Goal: Task Accomplishment & Management: Manage account settings

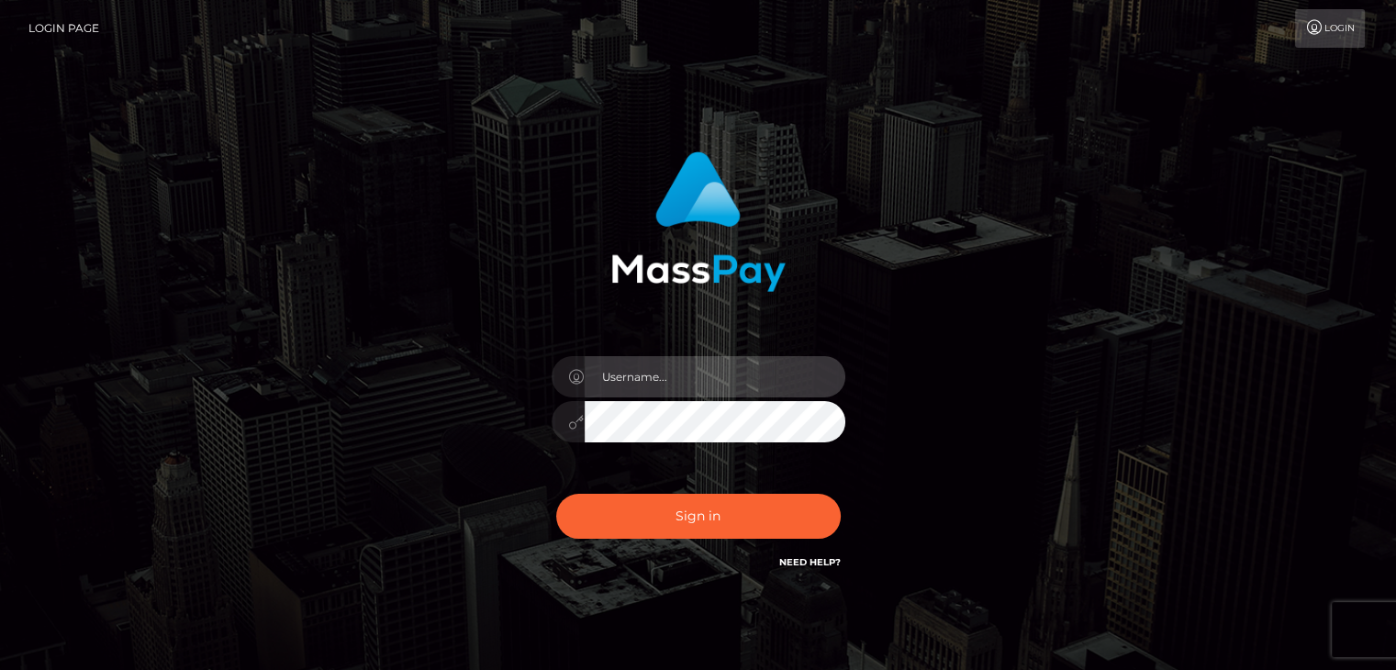
click at [702, 382] on input "text" at bounding box center [715, 376] width 261 height 41
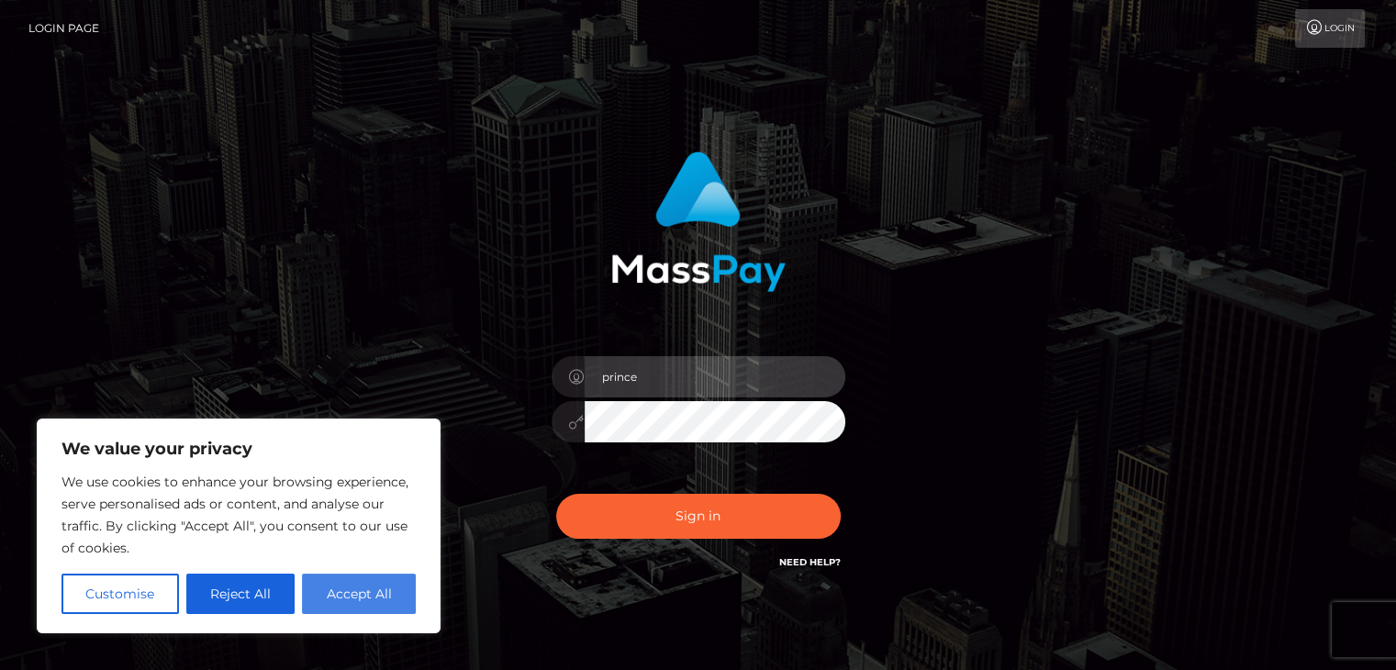
type input "prince"
click at [372, 577] on button "Accept All" at bounding box center [359, 594] width 114 height 40
checkbox input "true"
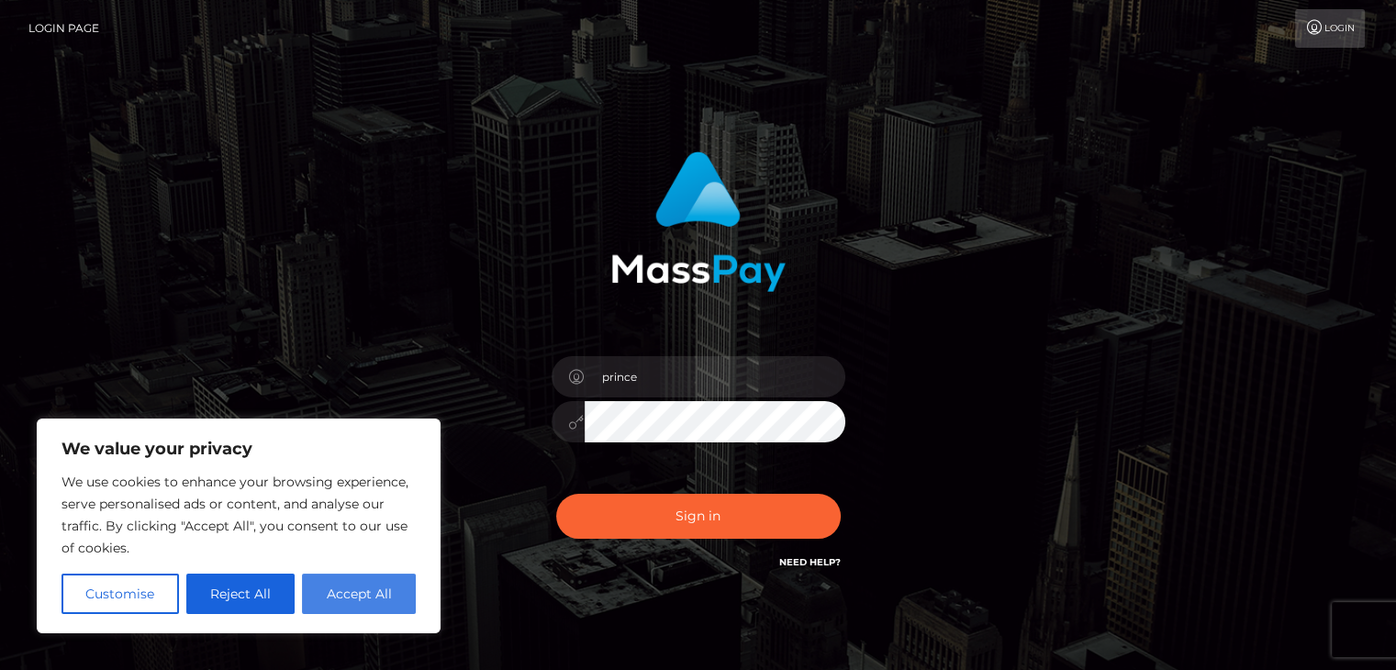
checkbox input "true"
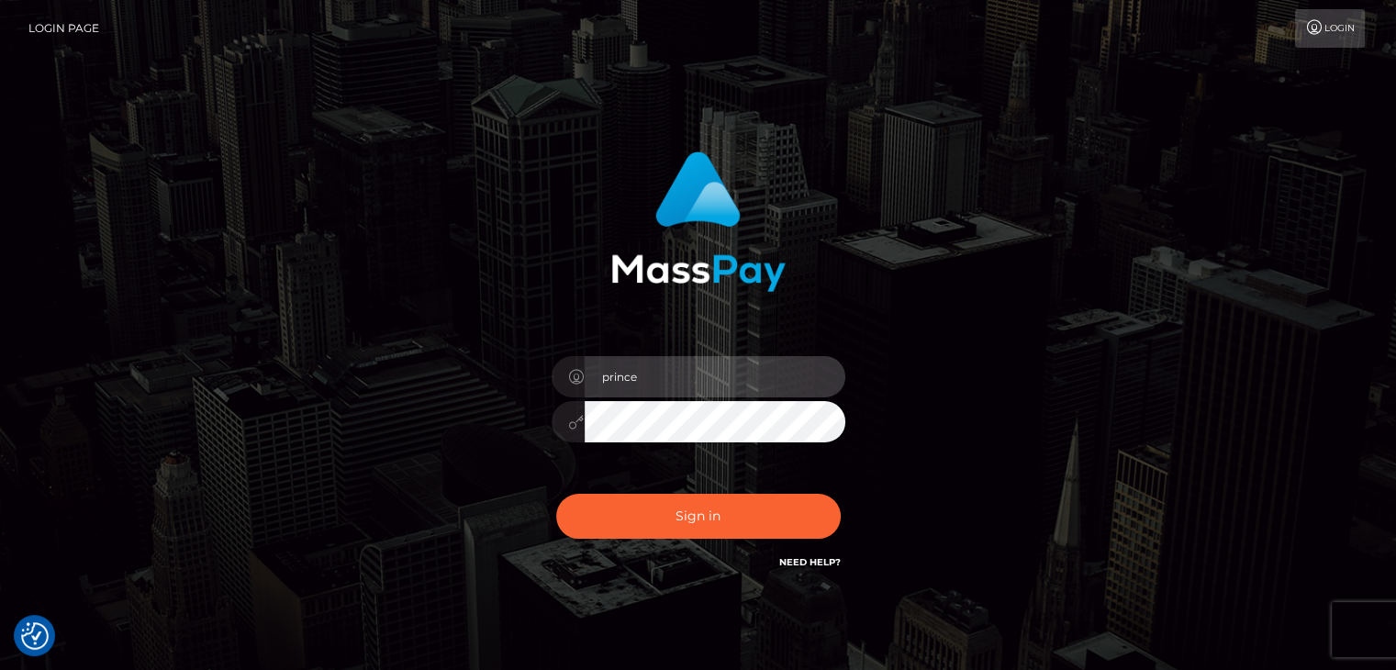
click at [652, 368] on input "prince" at bounding box center [715, 376] width 261 height 41
type input "[EMAIL_ADDRESS][DOMAIN_NAME]"
click at [833, 429] on div "[EMAIL_ADDRESS][DOMAIN_NAME]" at bounding box center [698, 412] width 321 height 140
drag, startPoint x: 830, startPoint y: 441, endPoint x: 565, endPoint y: 428, distance: 264.7
click at [565, 428] on div at bounding box center [699, 419] width 294 height 36
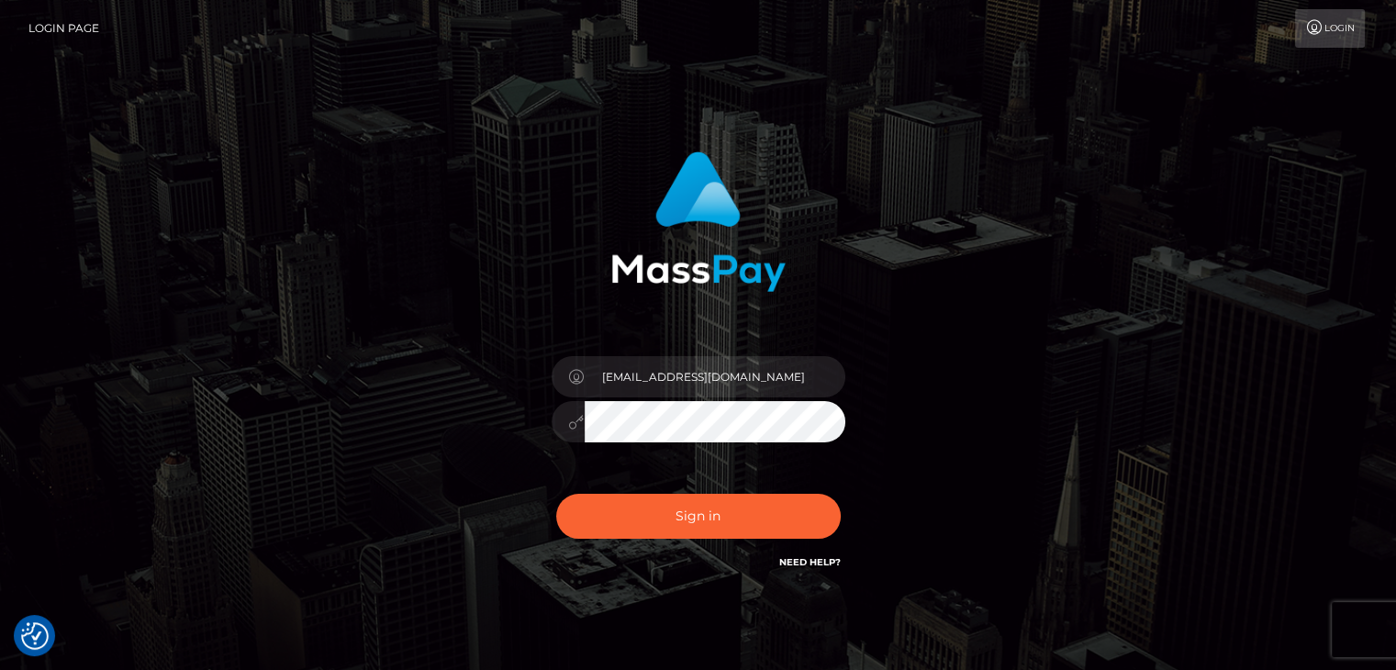
click at [995, 453] on div "[EMAIL_ADDRESS][DOMAIN_NAME]" at bounding box center [698, 371] width 1046 height 467
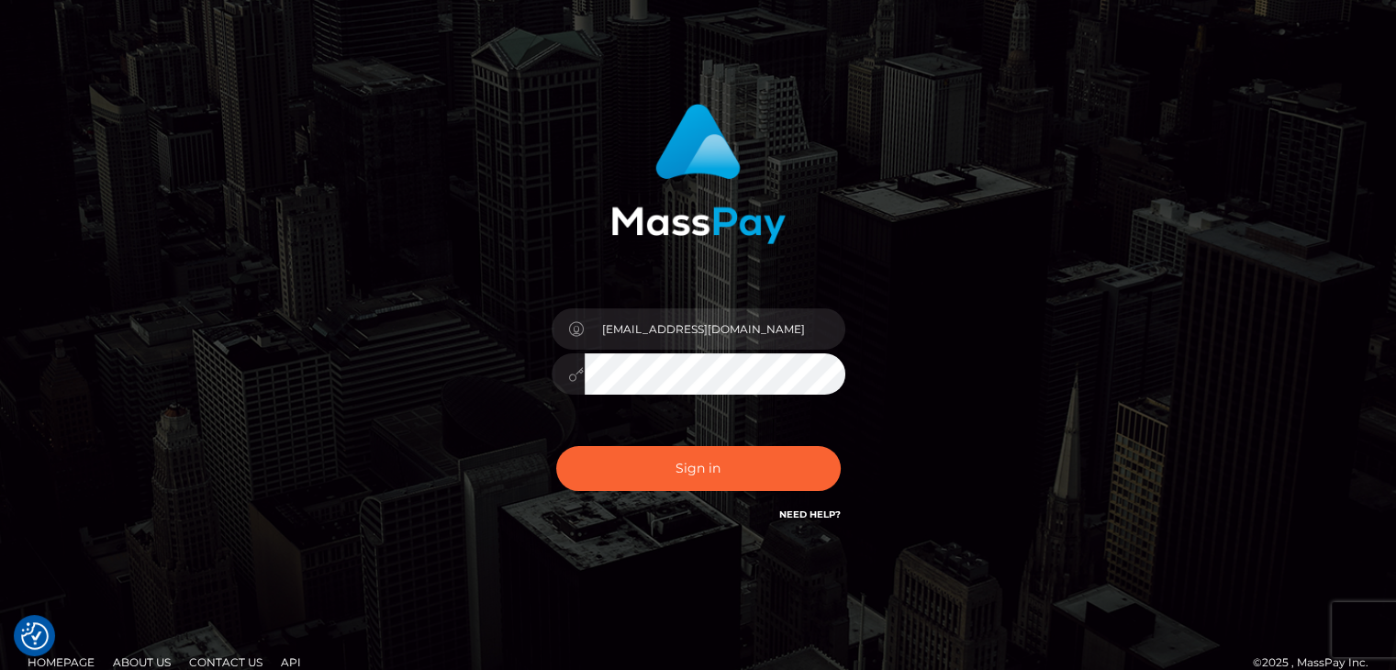
scroll to position [73, 0]
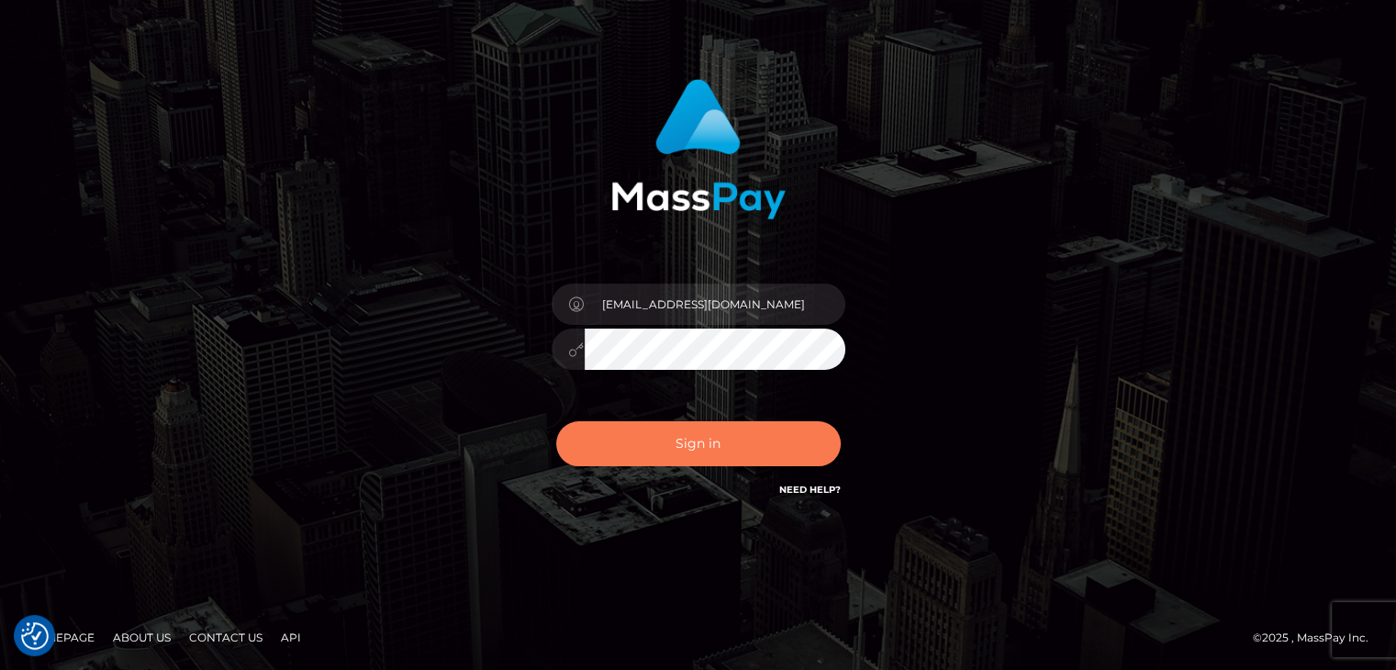
click at [809, 435] on button "Sign in" at bounding box center [698, 443] width 285 height 45
